Goal: Information Seeking & Learning: Learn about a topic

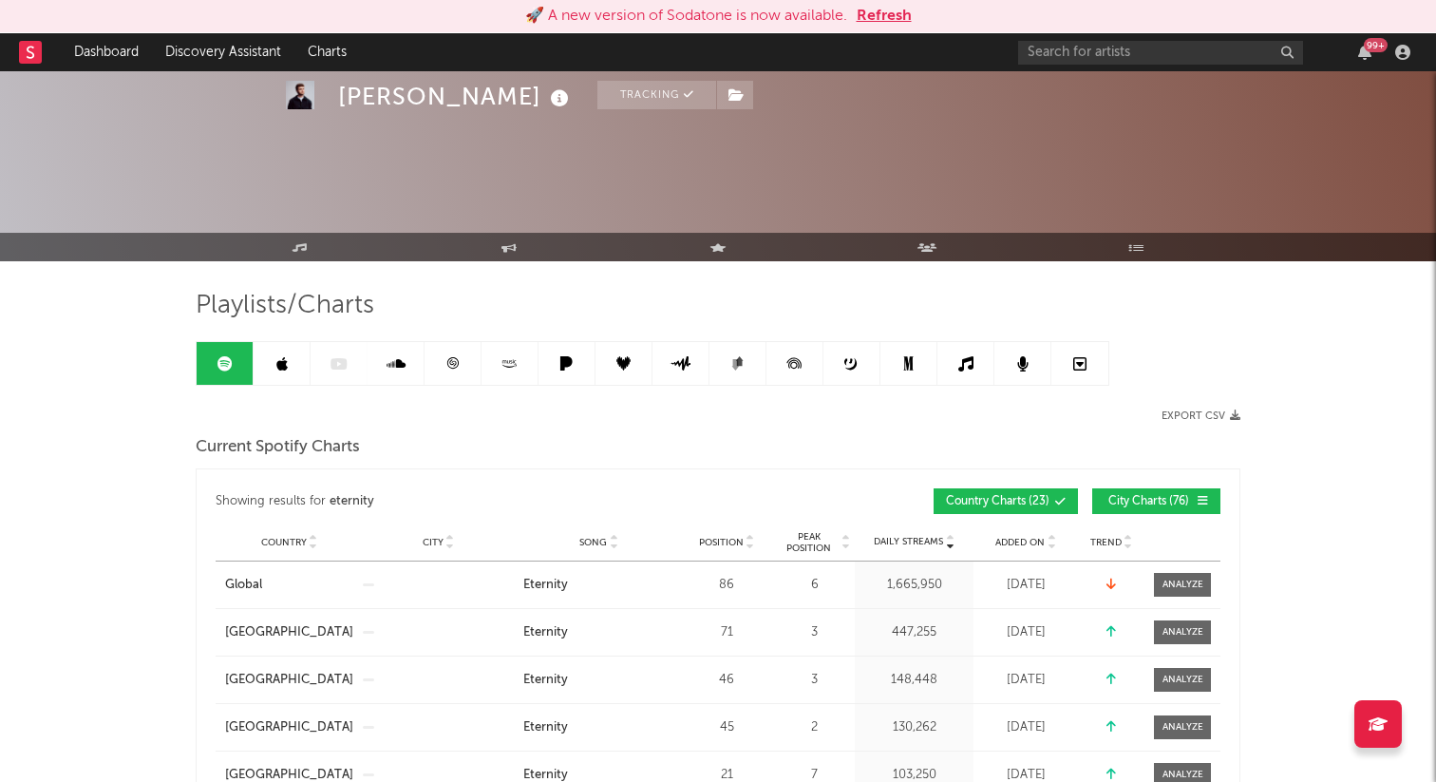
scroll to position [926, 0]
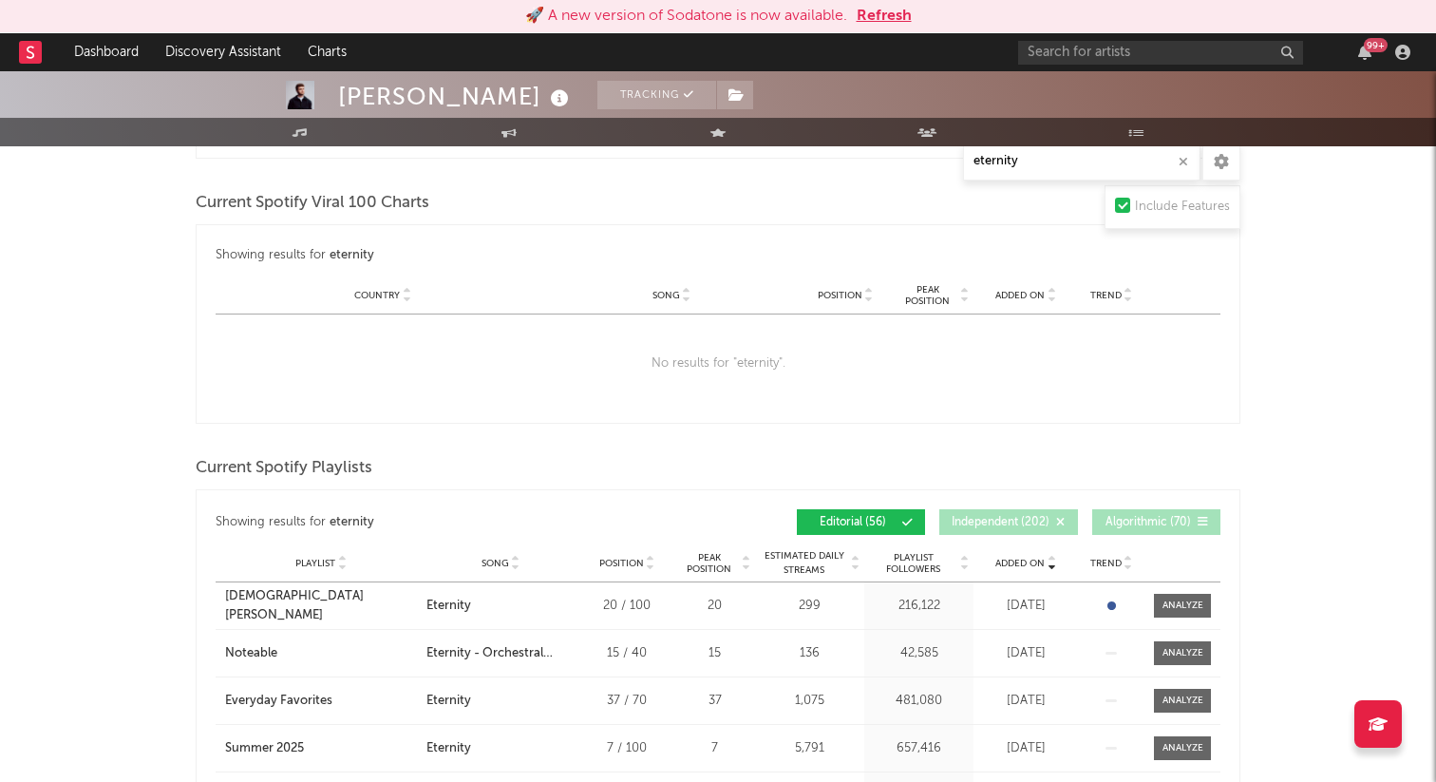
click at [874, 15] on button "Refresh" at bounding box center [884, 16] width 55 height 23
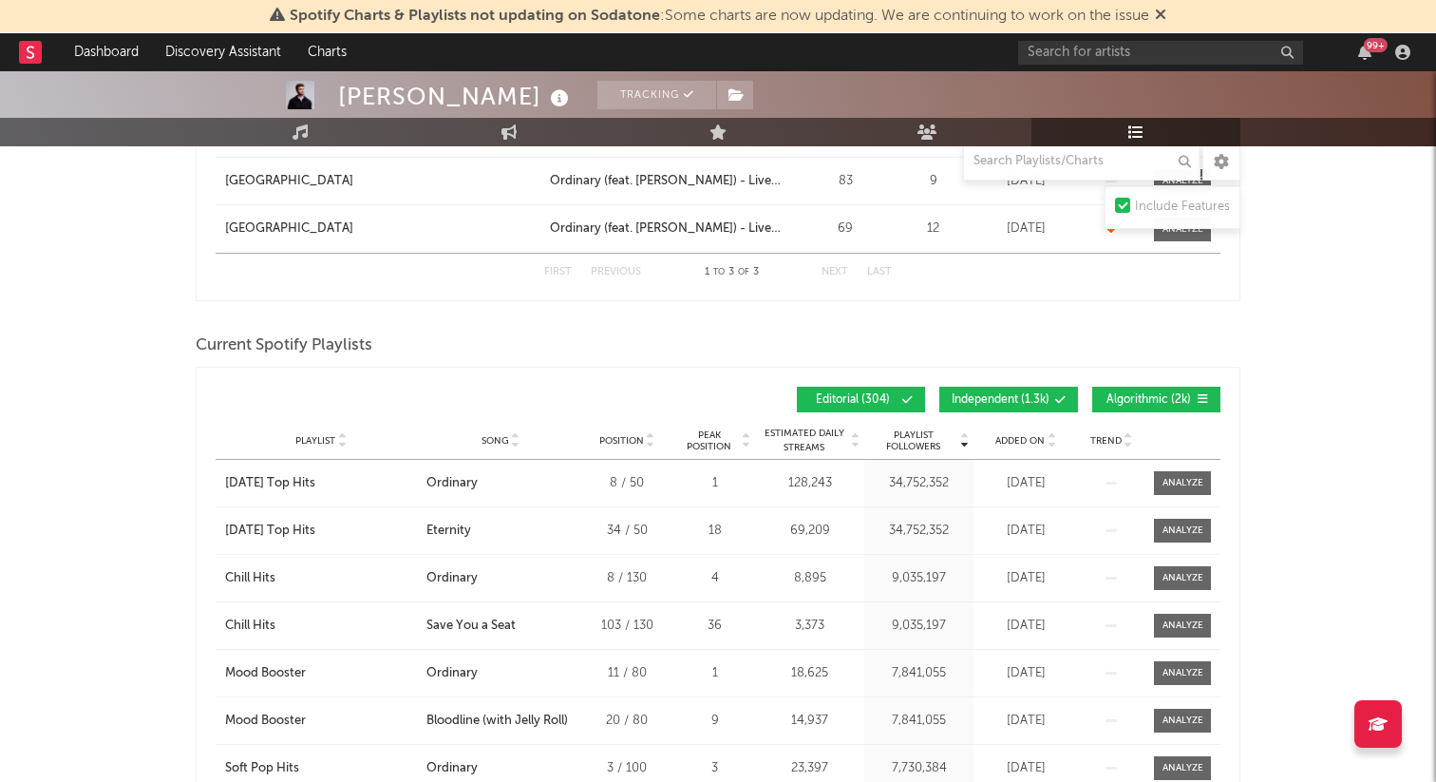
scroll to position [1251, 0]
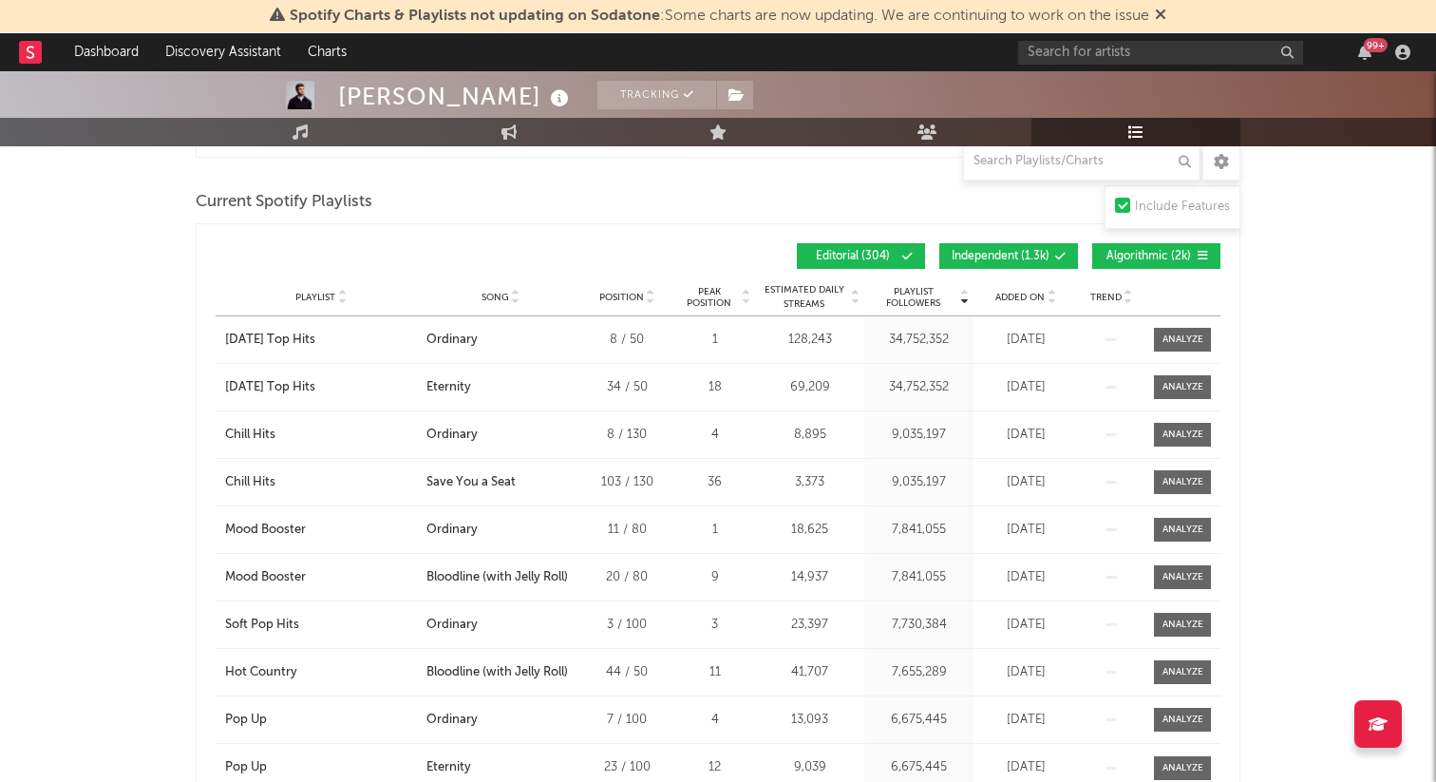
click at [1053, 255] on button "Independent ( 1.3k )" at bounding box center [1008, 256] width 139 height 26
click at [1155, 256] on span "Algorithmic ( 2k )" at bounding box center [1148, 256] width 87 height 11
click at [1022, 300] on span "Added On" at bounding box center [1019, 297] width 49 height 11
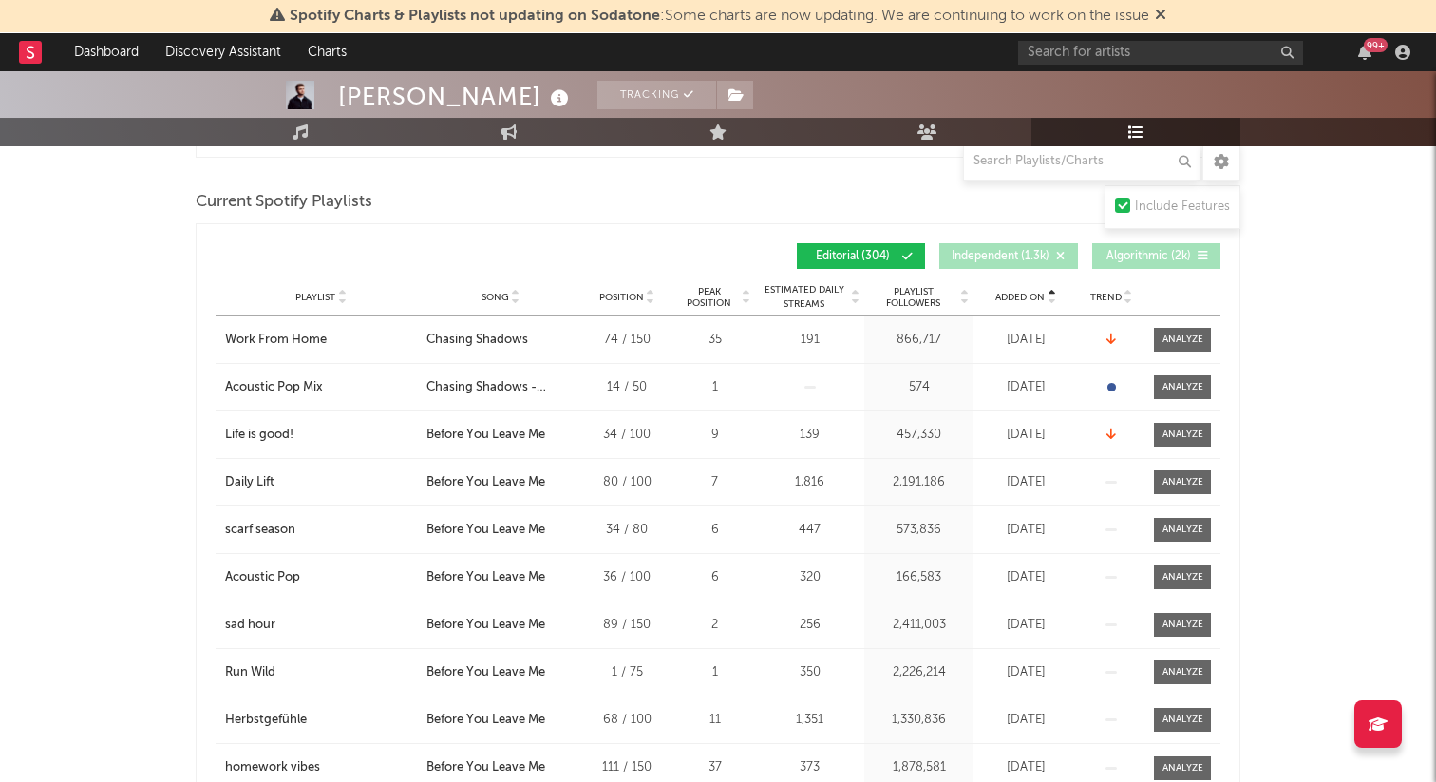
click at [1022, 300] on span "Added On" at bounding box center [1019, 297] width 49 height 11
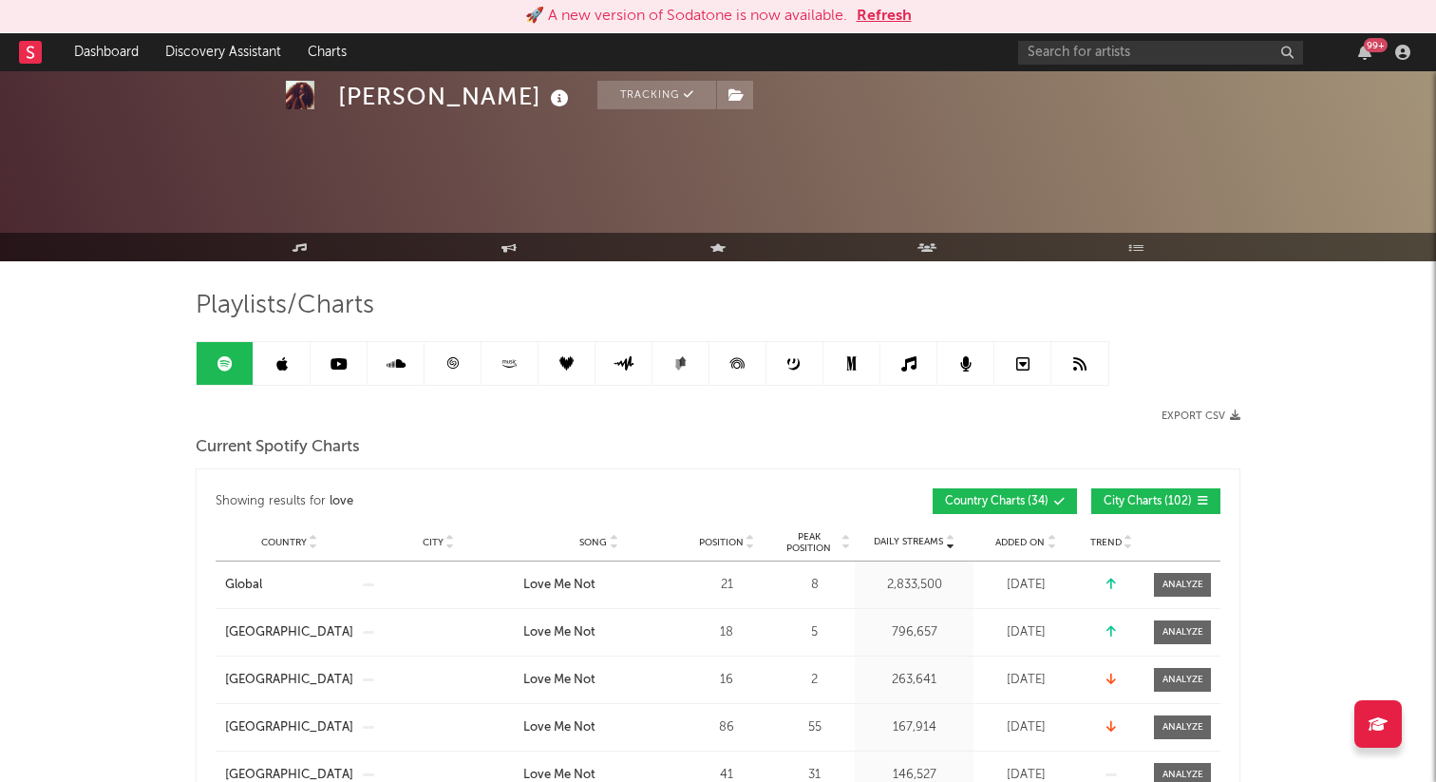
scroll to position [776, 0]
